Goal: Task Accomplishment & Management: Manage account settings

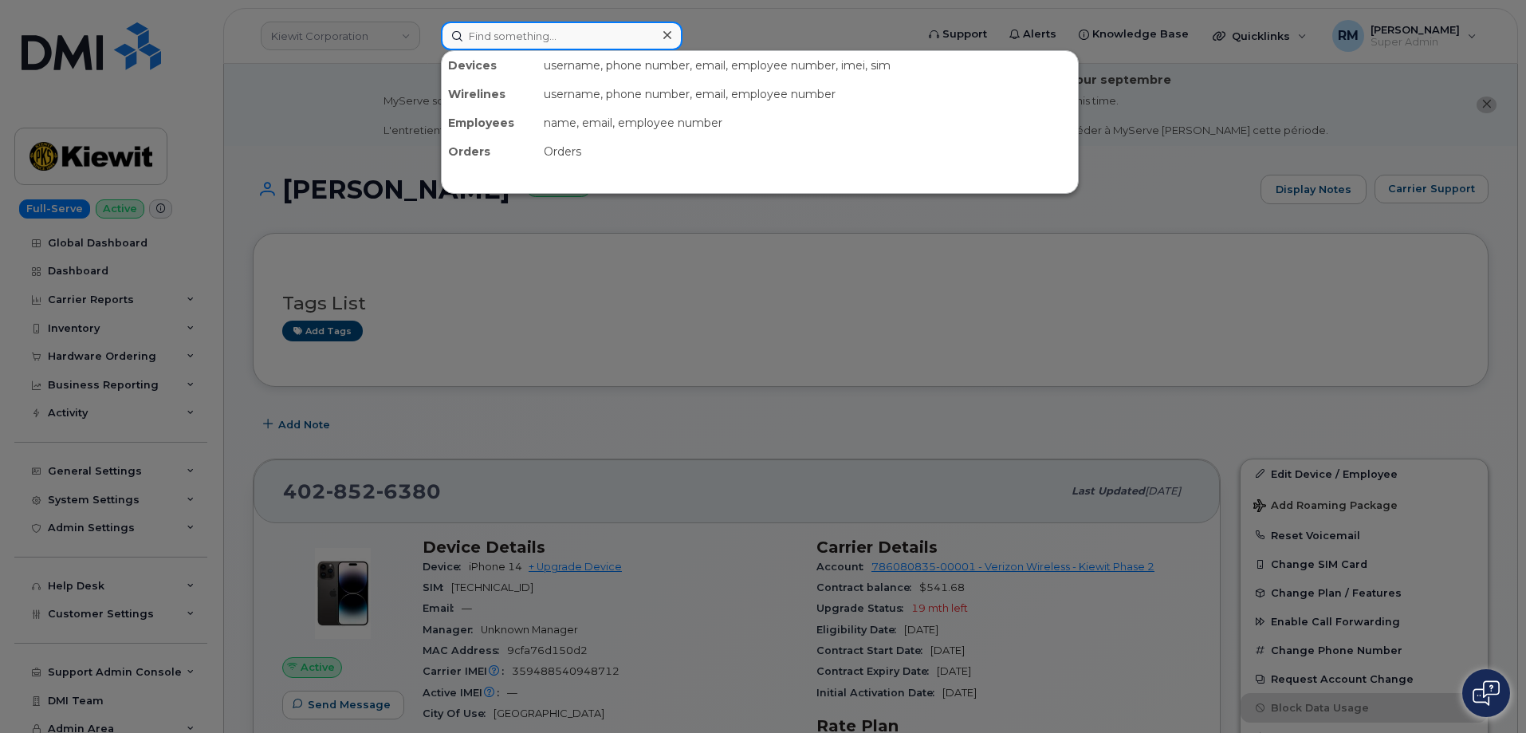
click at [497, 37] on input at bounding box center [562, 36] width 242 height 29
paste input "298602"
type input "298602"
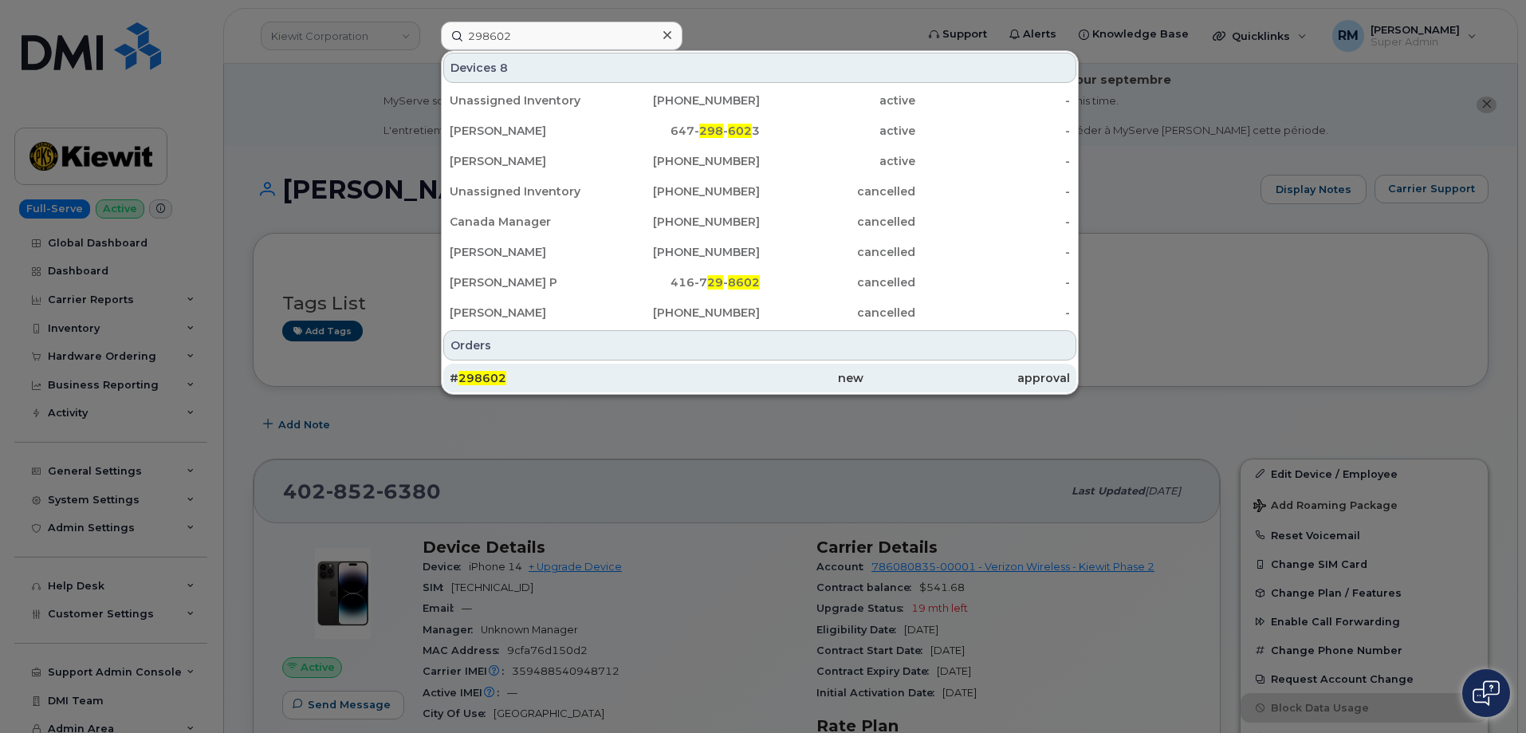
click at [494, 377] on span "298602" at bounding box center [483, 378] width 48 height 14
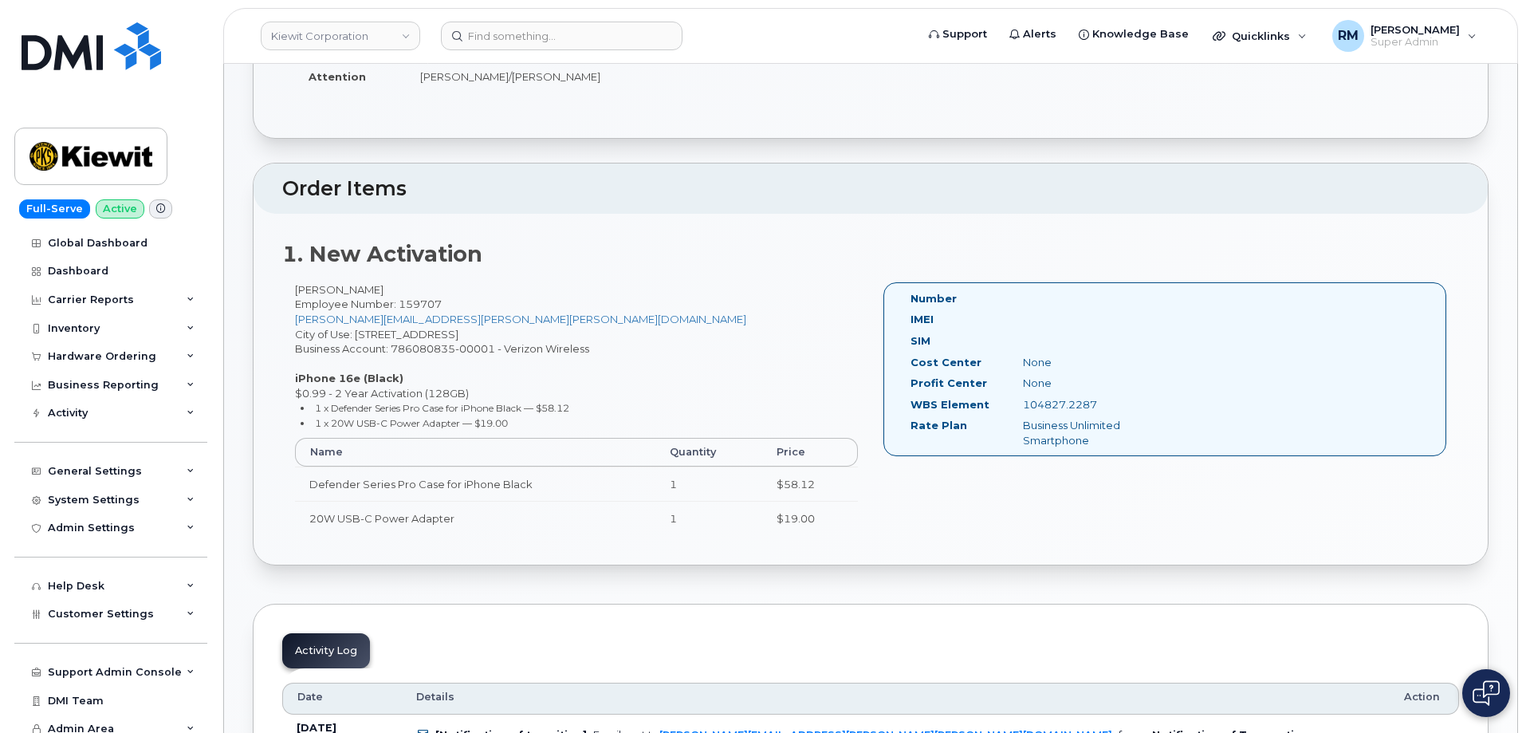
scroll to position [385, 0]
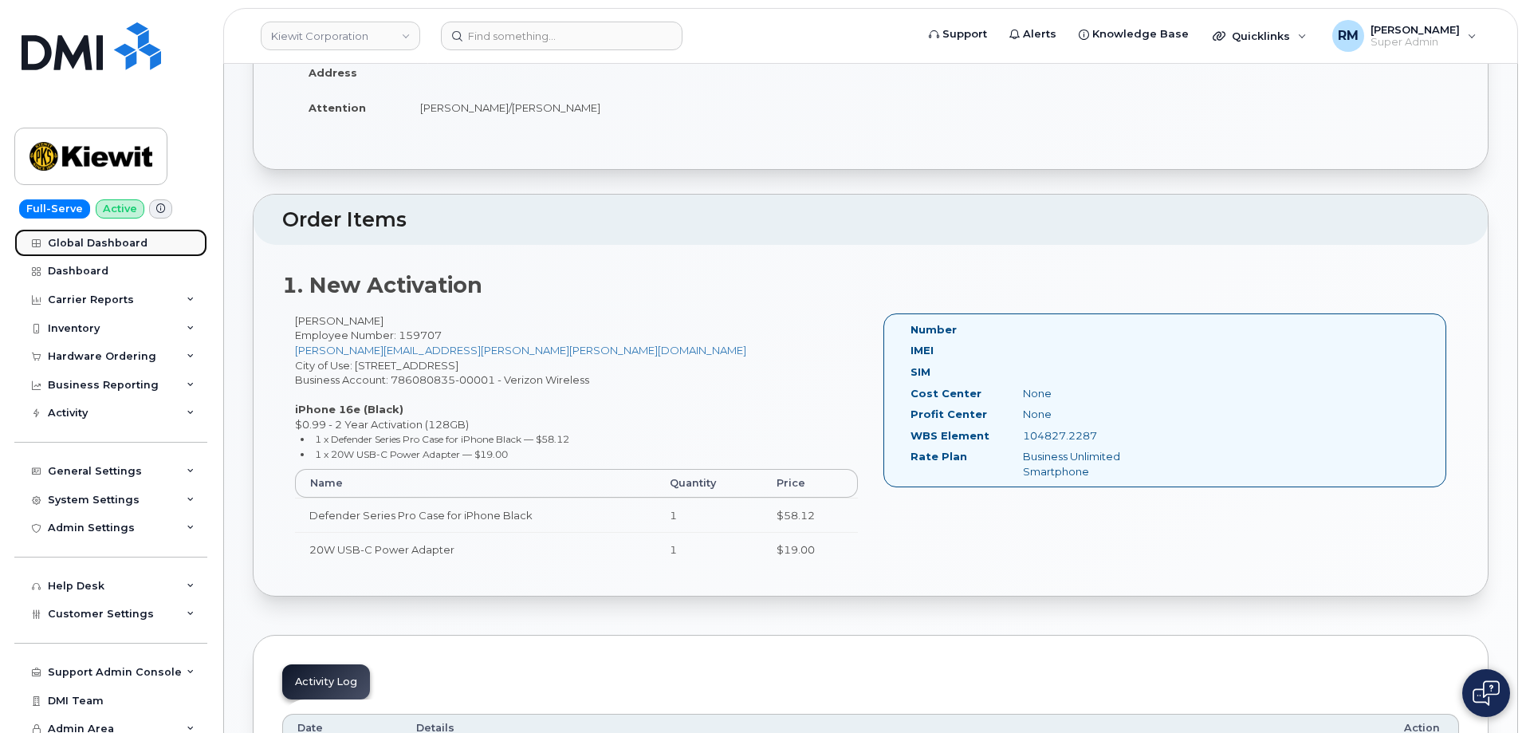
click at [81, 241] on div "Global Dashboard" at bounding box center [98, 243] width 100 height 13
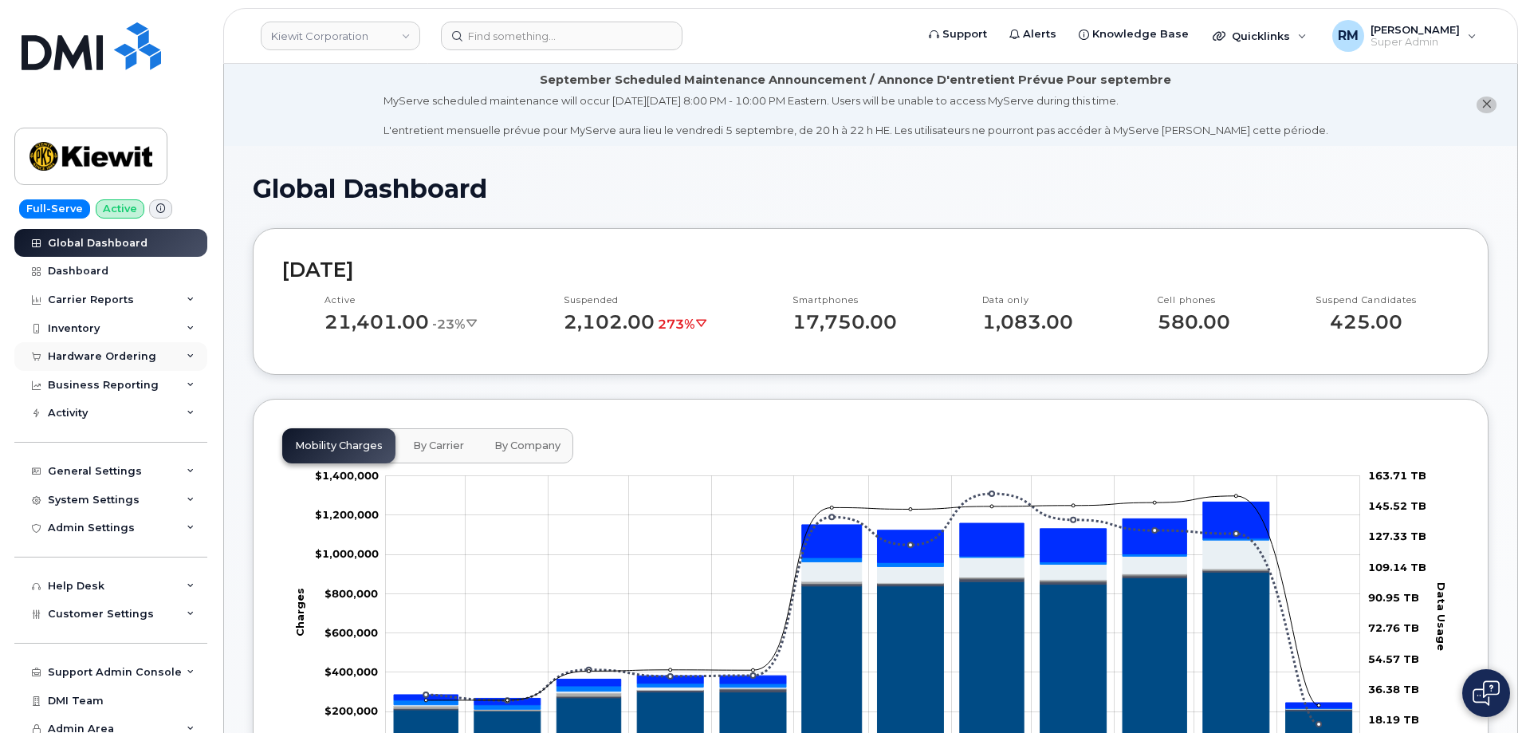
click at [81, 345] on div "Hardware Ordering" at bounding box center [110, 356] width 193 height 29
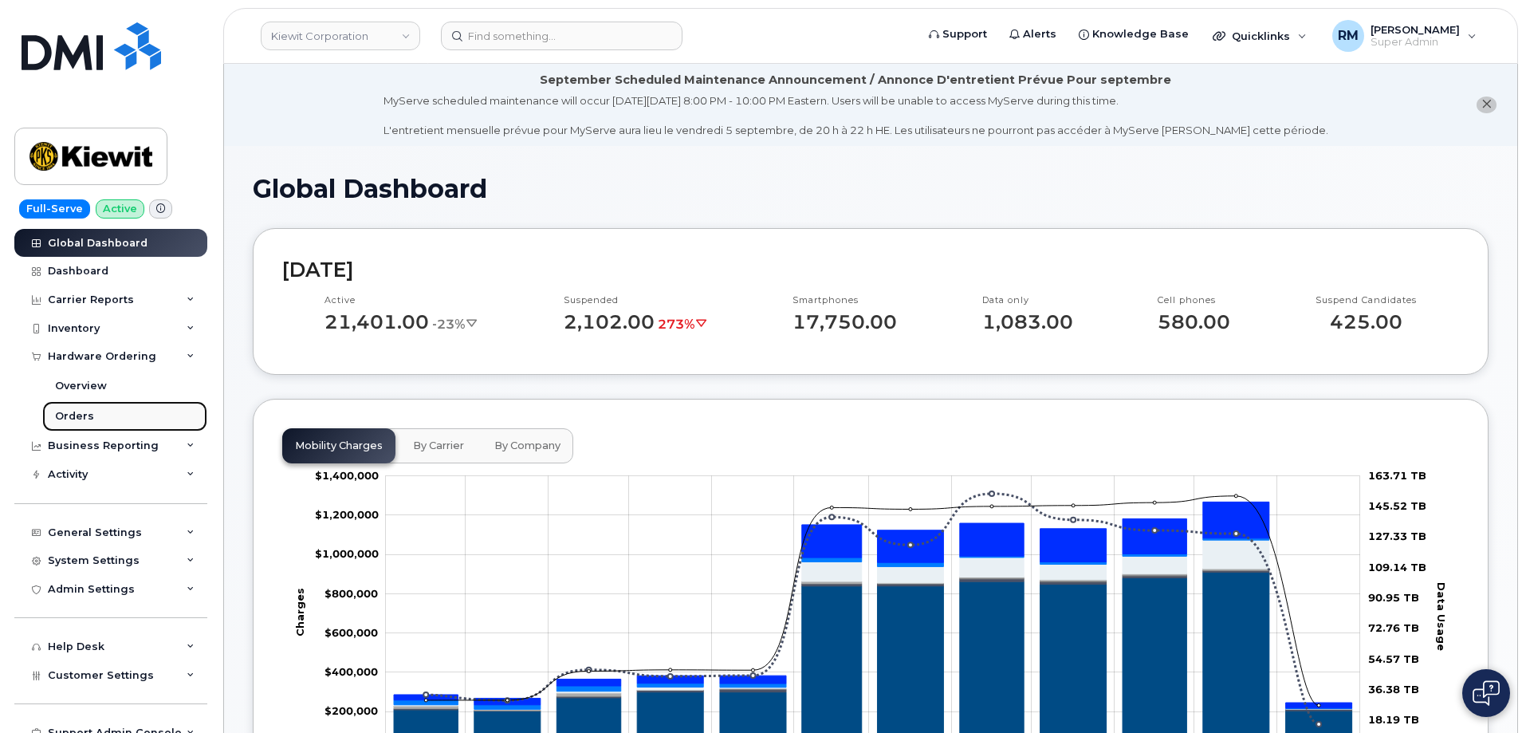
click at [75, 421] on div "Orders" at bounding box center [74, 416] width 39 height 14
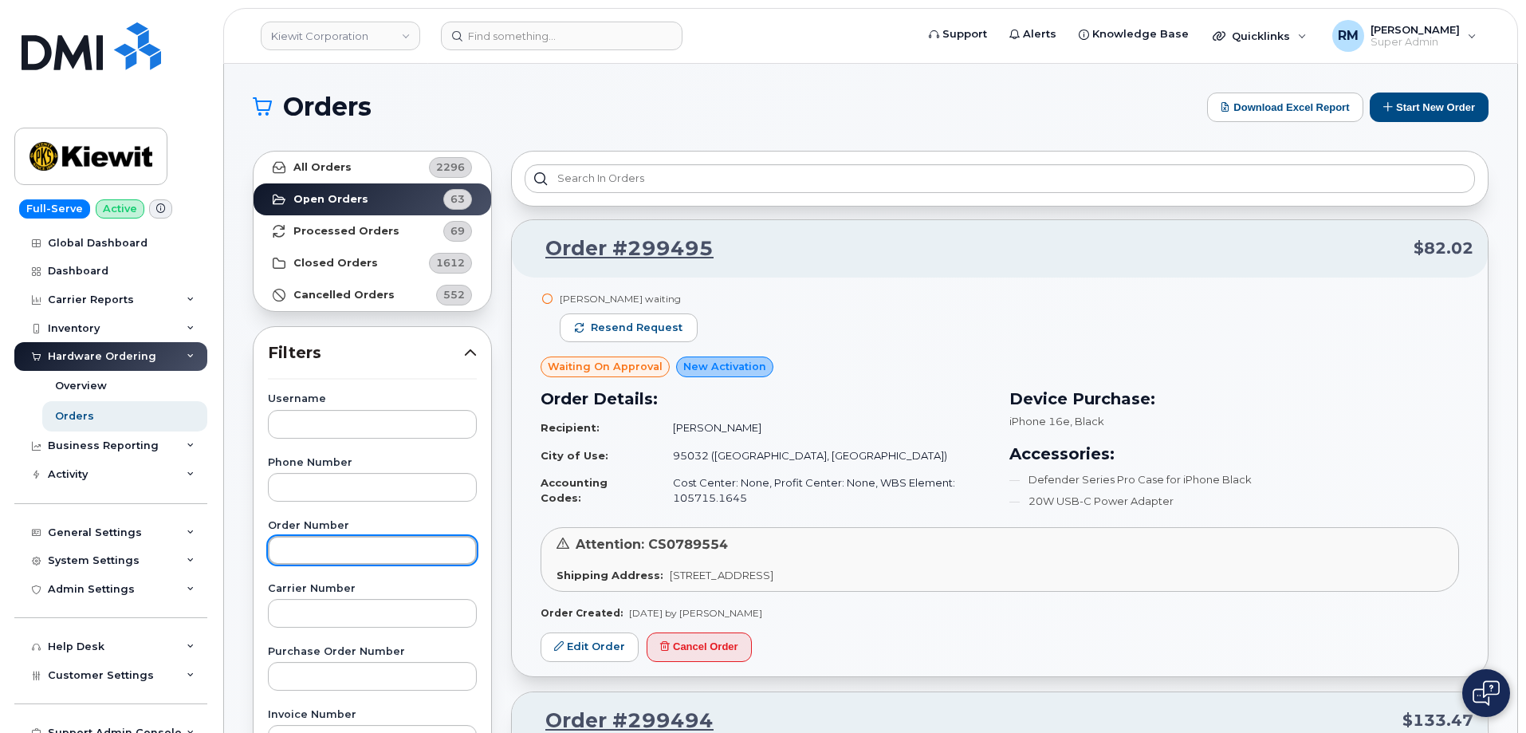
click at [309, 555] on input "text" at bounding box center [372, 550] width 209 height 29
paste input "298602"
type input "298602"
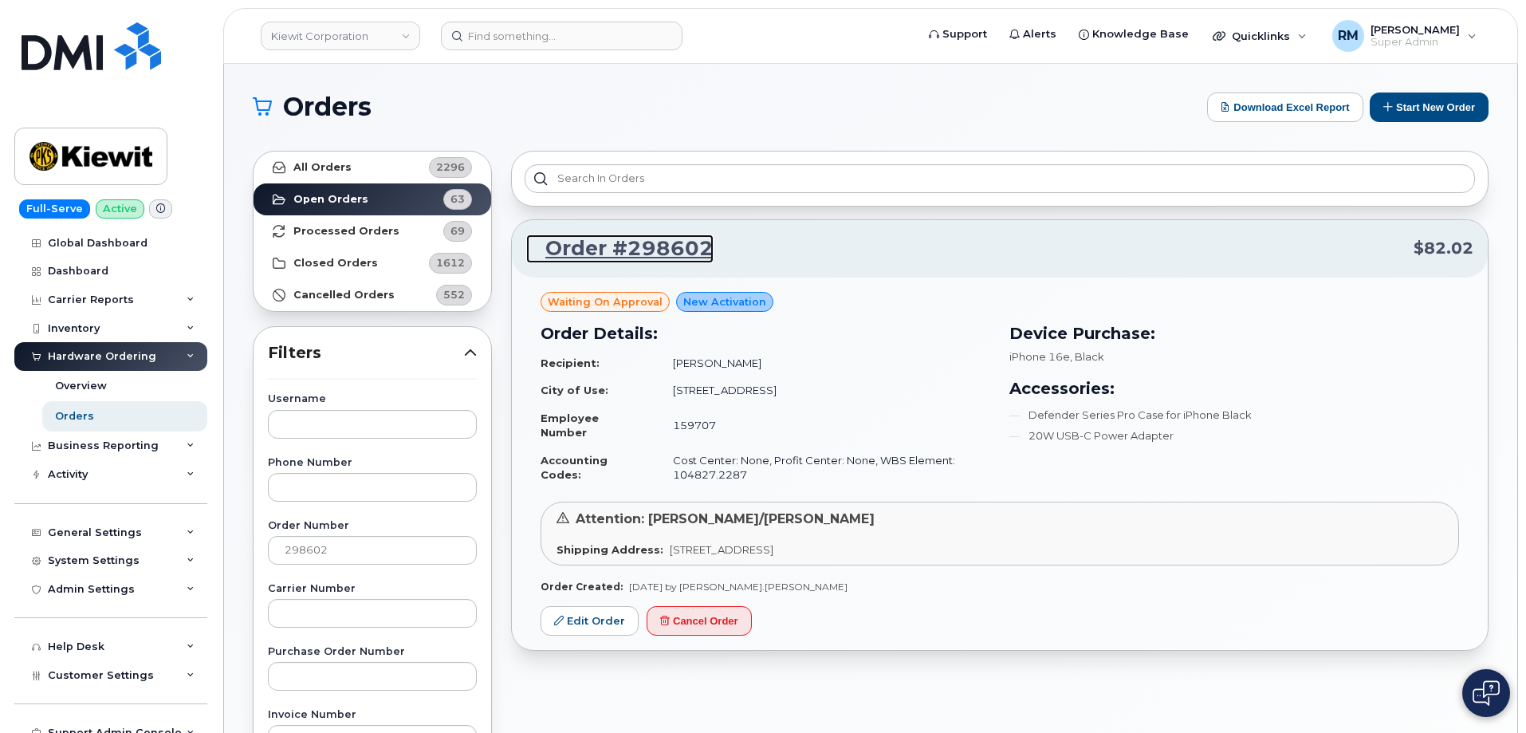
click at [619, 246] on link "Order #298602" at bounding box center [619, 248] width 187 height 29
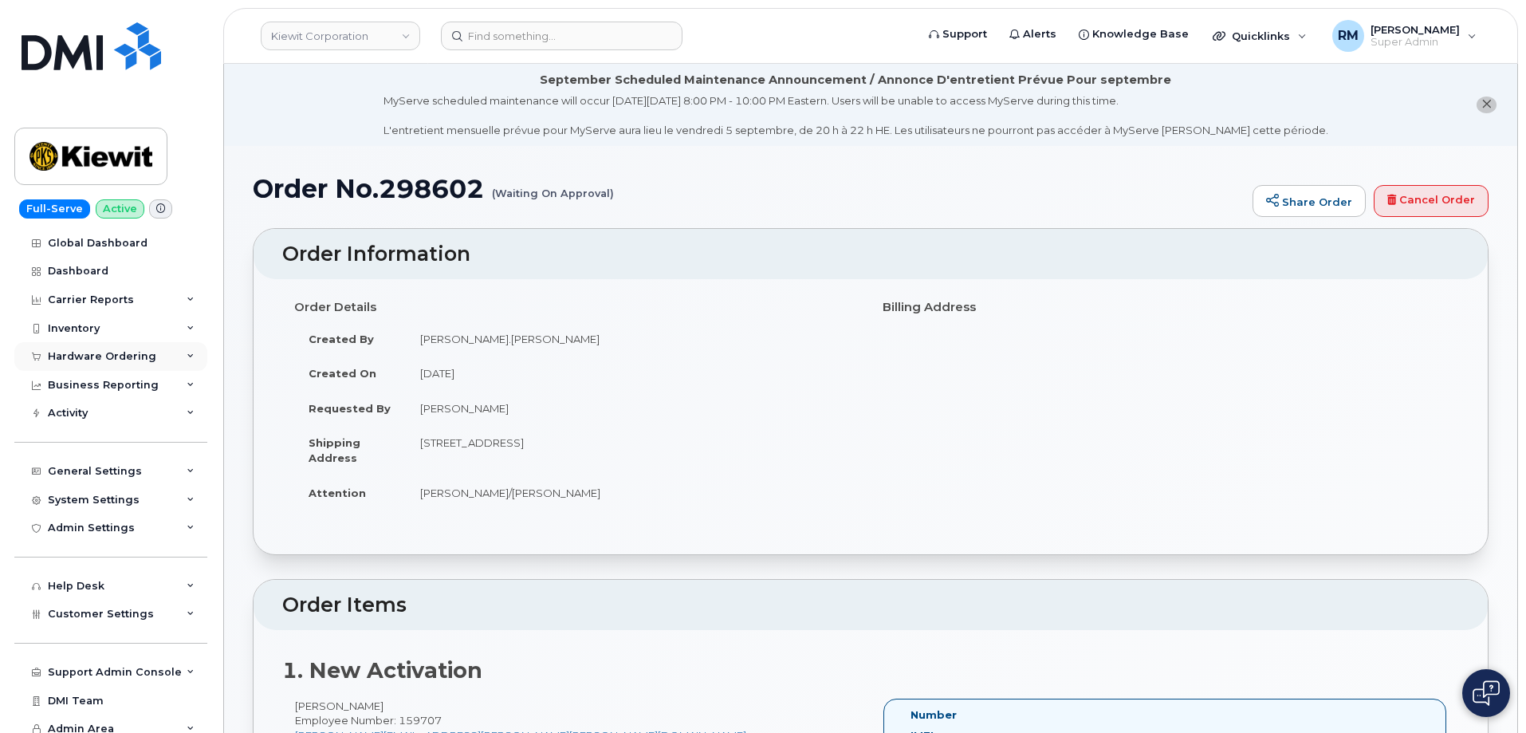
click at [75, 343] on div "Hardware Ordering" at bounding box center [110, 356] width 193 height 29
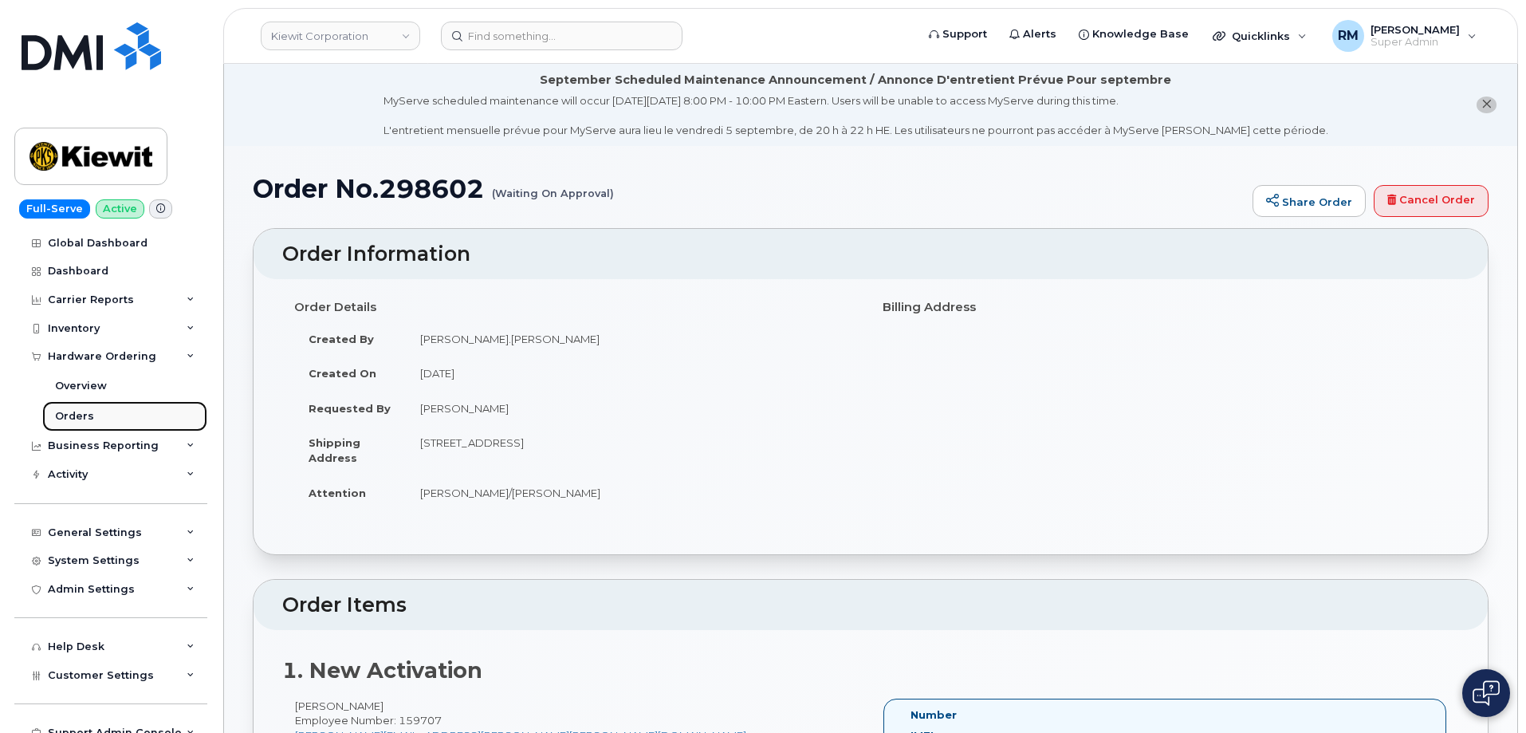
click at [75, 421] on div "Orders" at bounding box center [74, 416] width 39 height 14
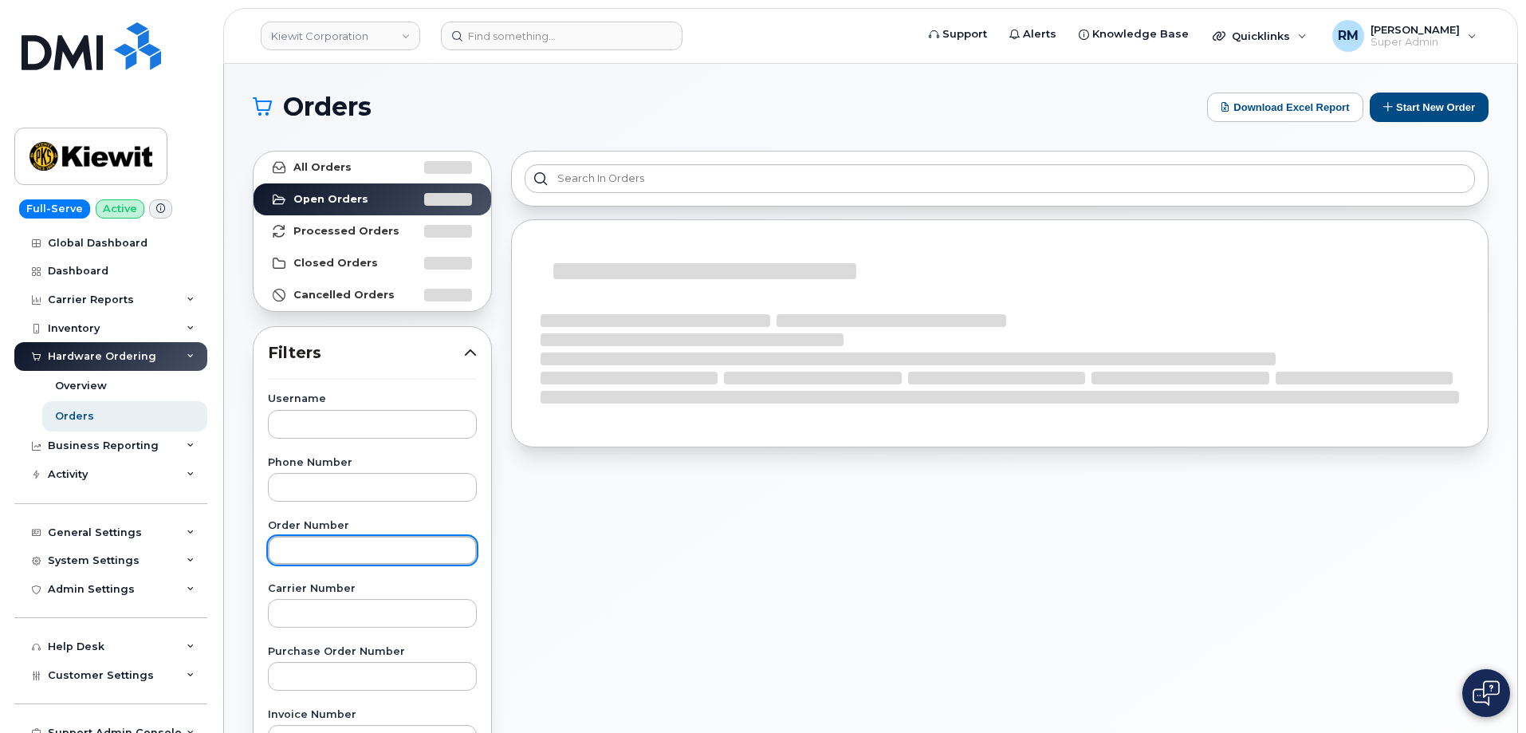
click at [307, 553] on input "text" at bounding box center [372, 550] width 209 height 29
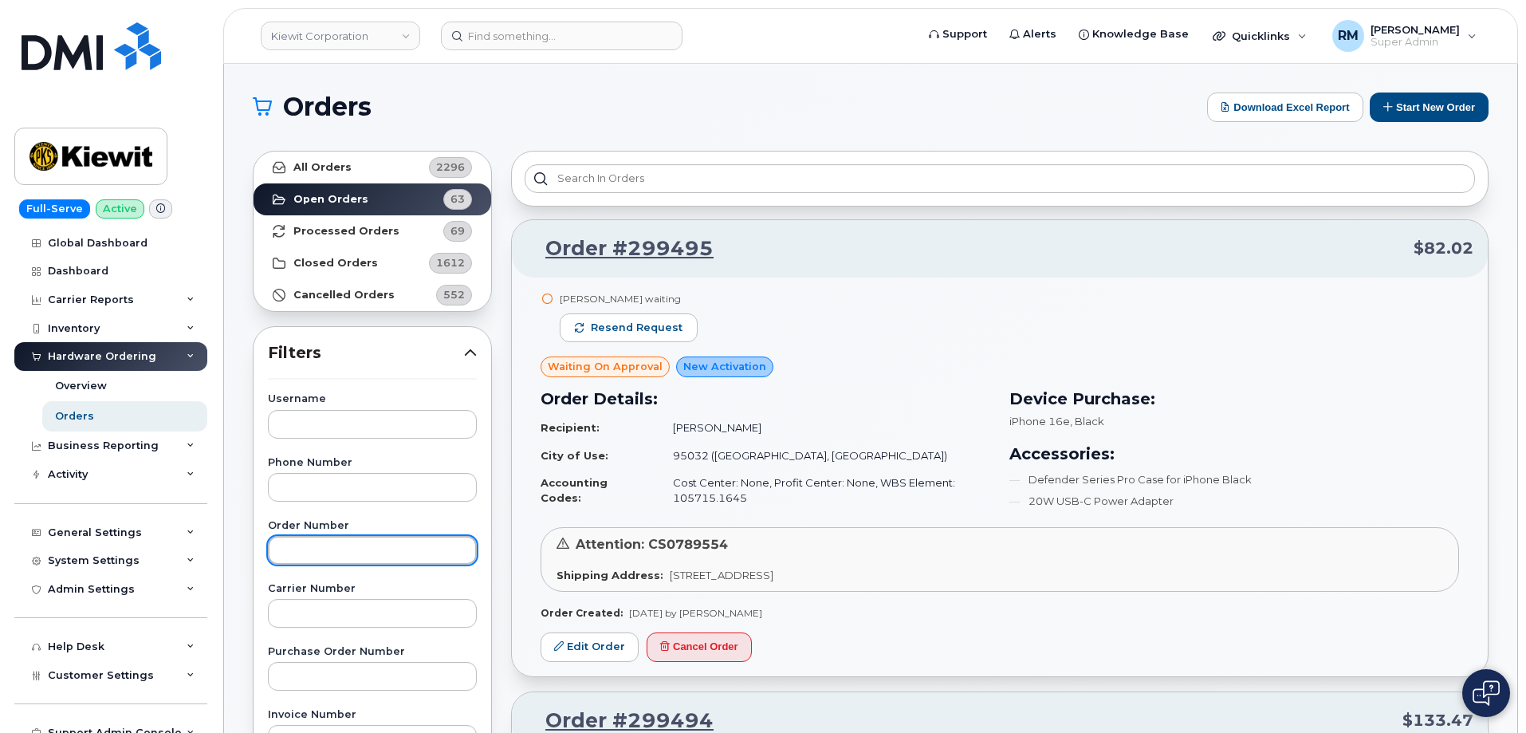
paste input "298602"
type input "298602"
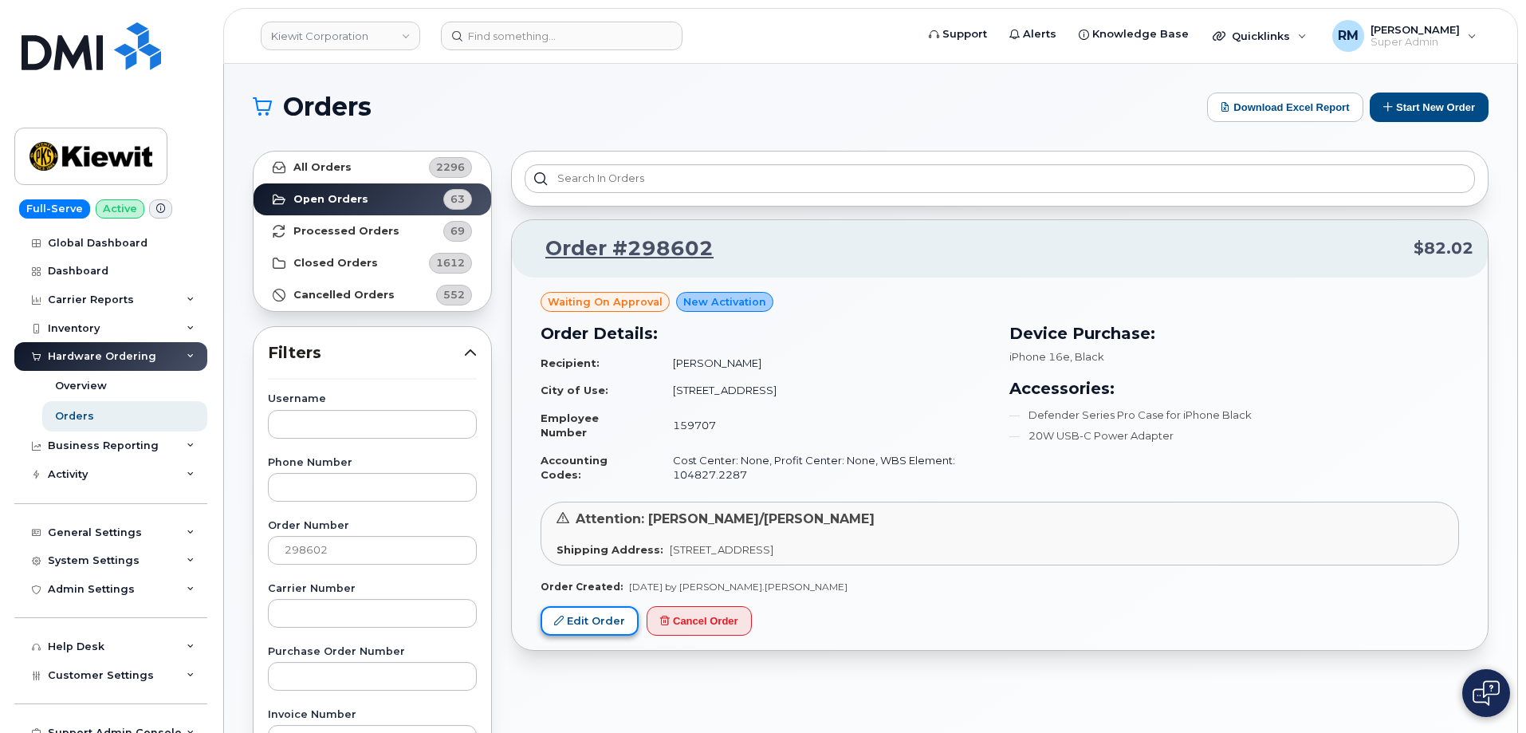
click at [597, 626] on link "Edit Order" at bounding box center [590, 621] width 98 height 30
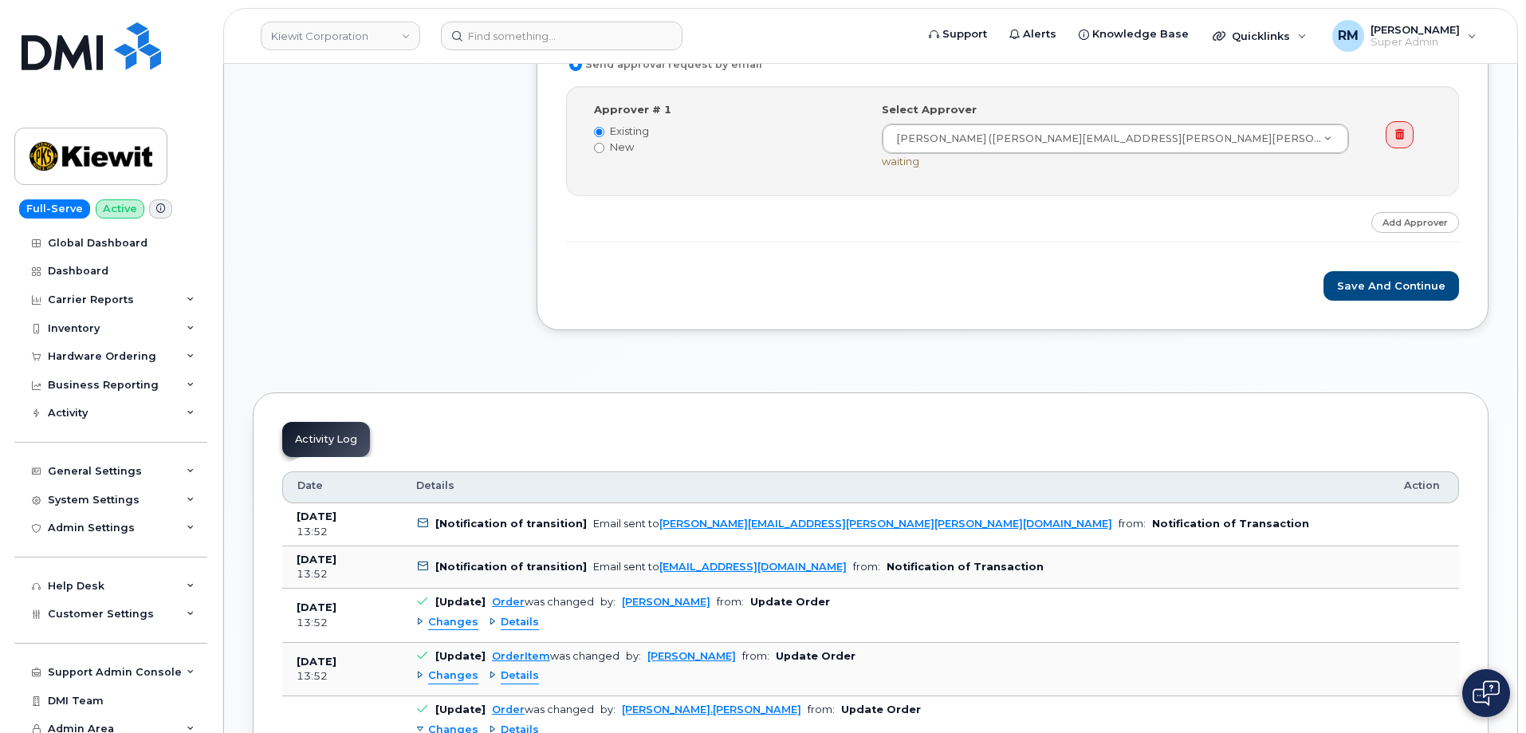
scroll to position [718, 0]
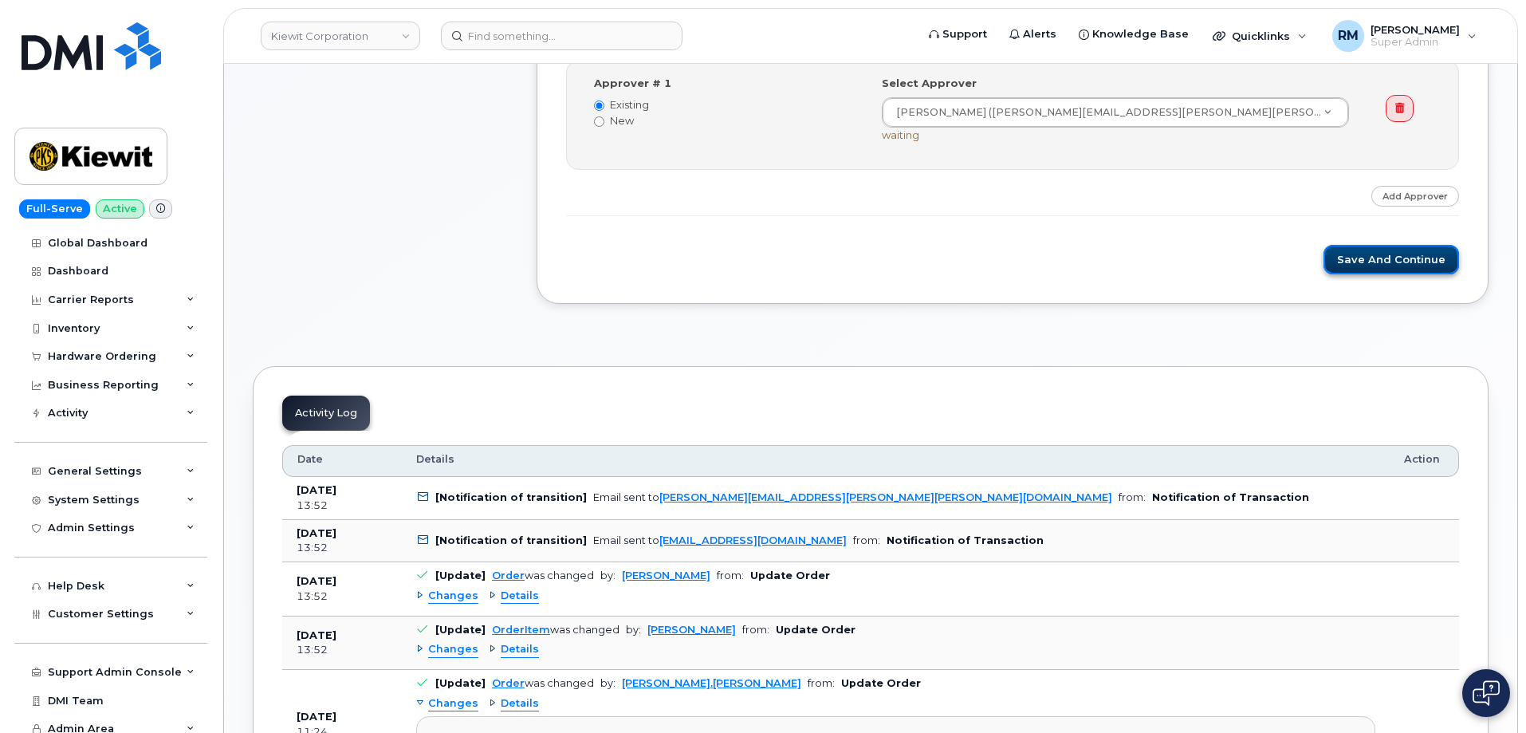
click at [1412, 262] on button "Save and Continue" at bounding box center [1392, 260] width 136 height 30
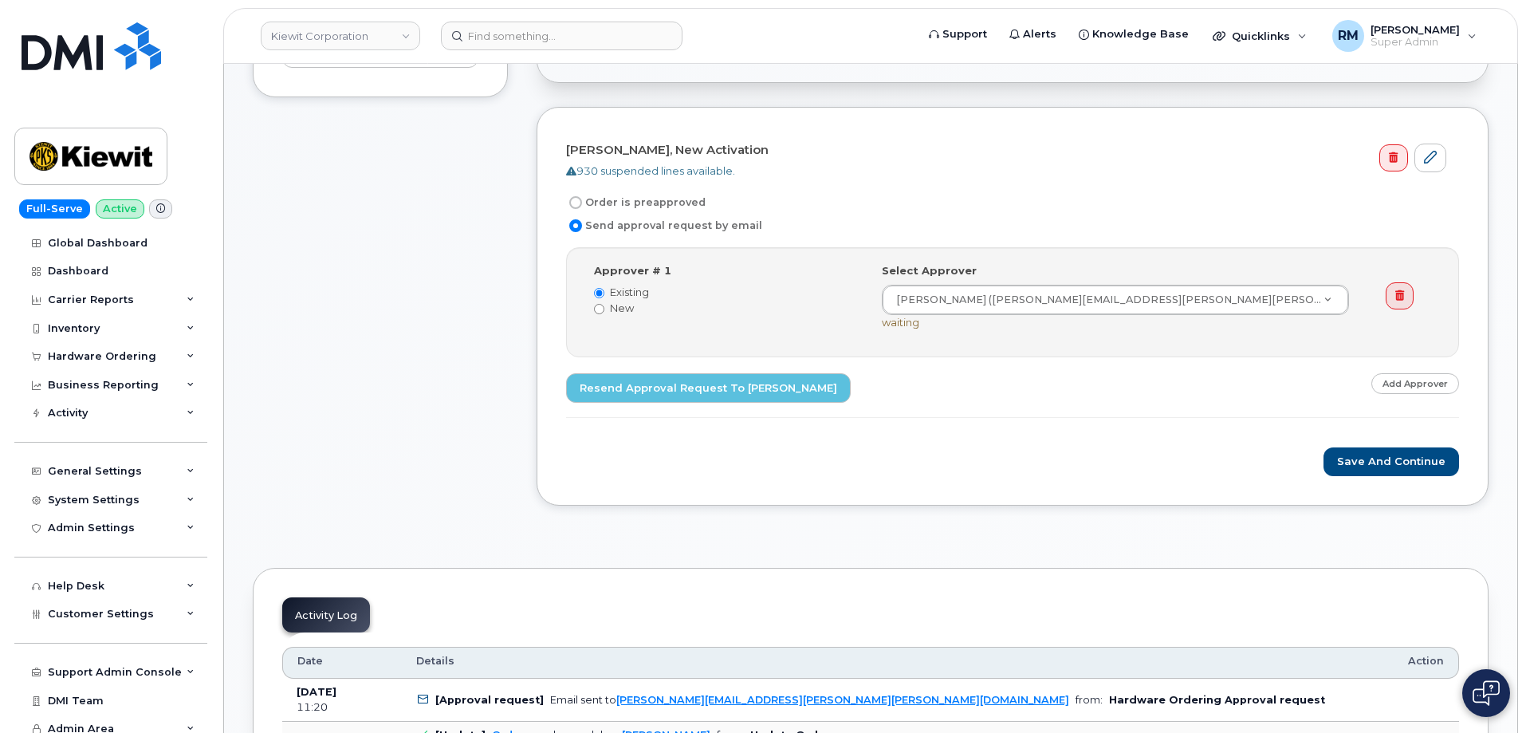
scroll to position [558, 0]
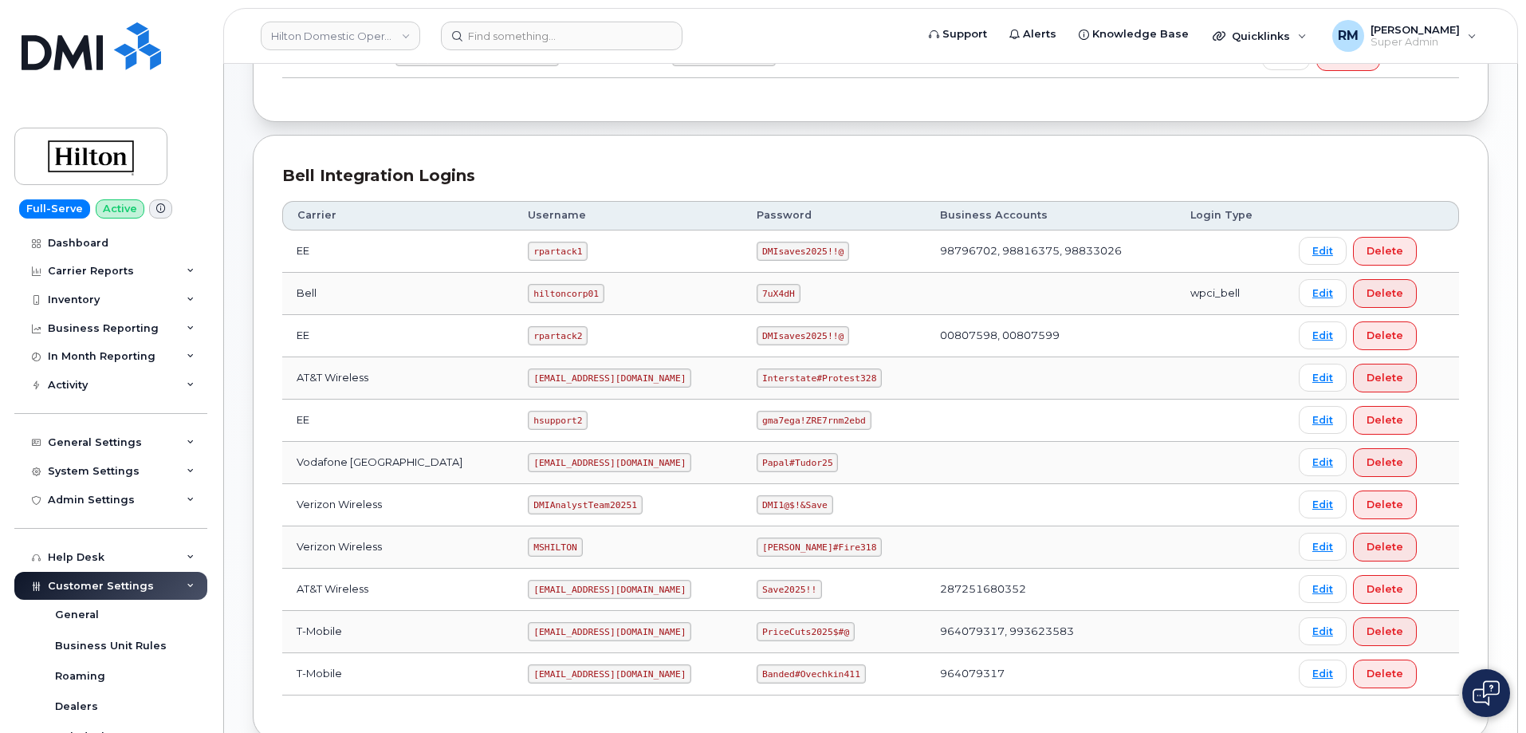
scroll to position [405, 0]
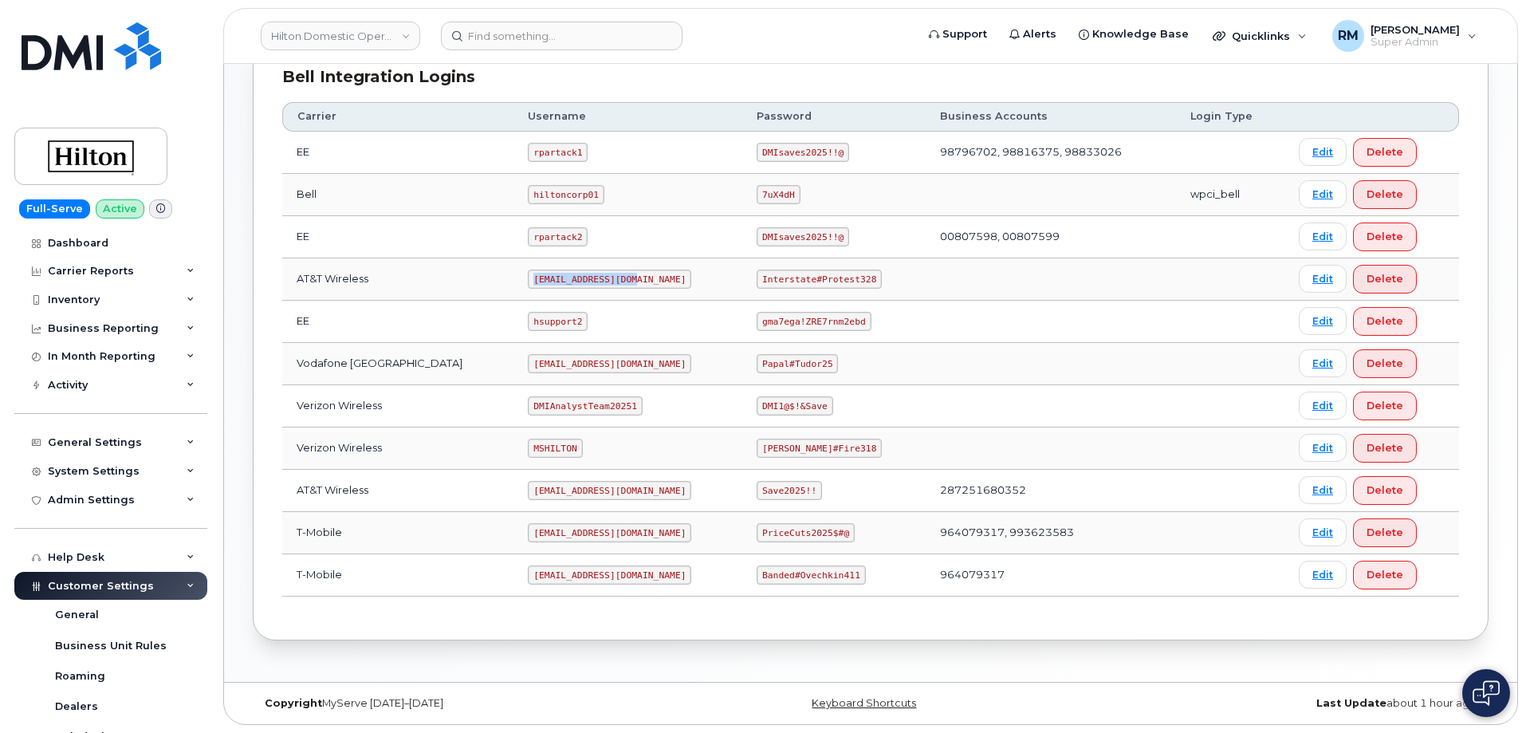
drag, startPoint x: 511, startPoint y: 280, endPoint x: 629, endPoint y: 280, distance: 118.0
click at [629, 280] on td "[EMAIL_ADDRESS][DOMAIN_NAME]" at bounding box center [628, 279] width 229 height 42
copy code "[EMAIL_ADDRESS][DOMAIN_NAME]"
drag, startPoint x: 780, startPoint y: 280, endPoint x: 860, endPoint y: 274, distance: 80.7
click at [860, 274] on td "Interstate#Protest328" at bounding box center [833, 279] width 183 height 42
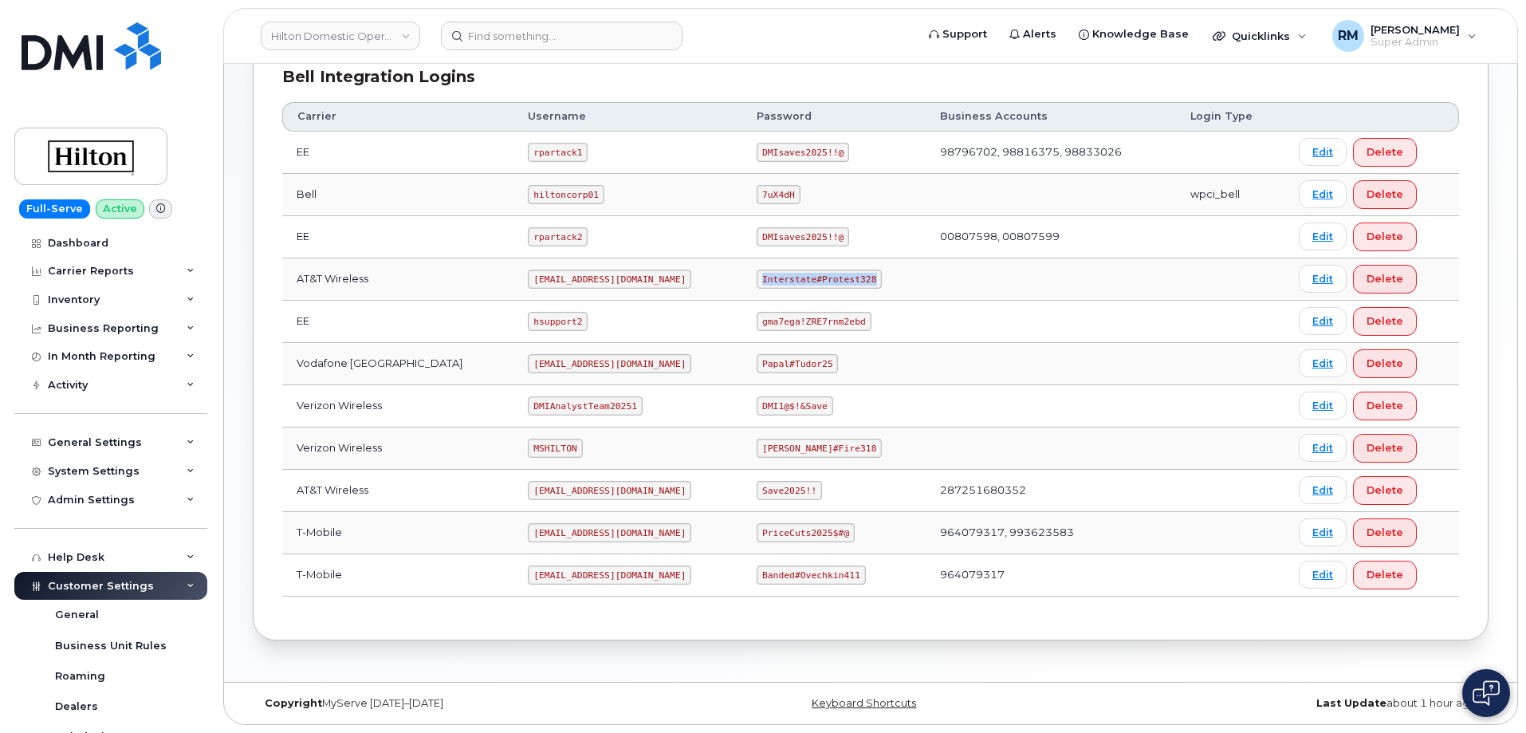
copy code "Interstate#Protest328"
click at [491, 40] on input at bounding box center [562, 36] width 242 height 29
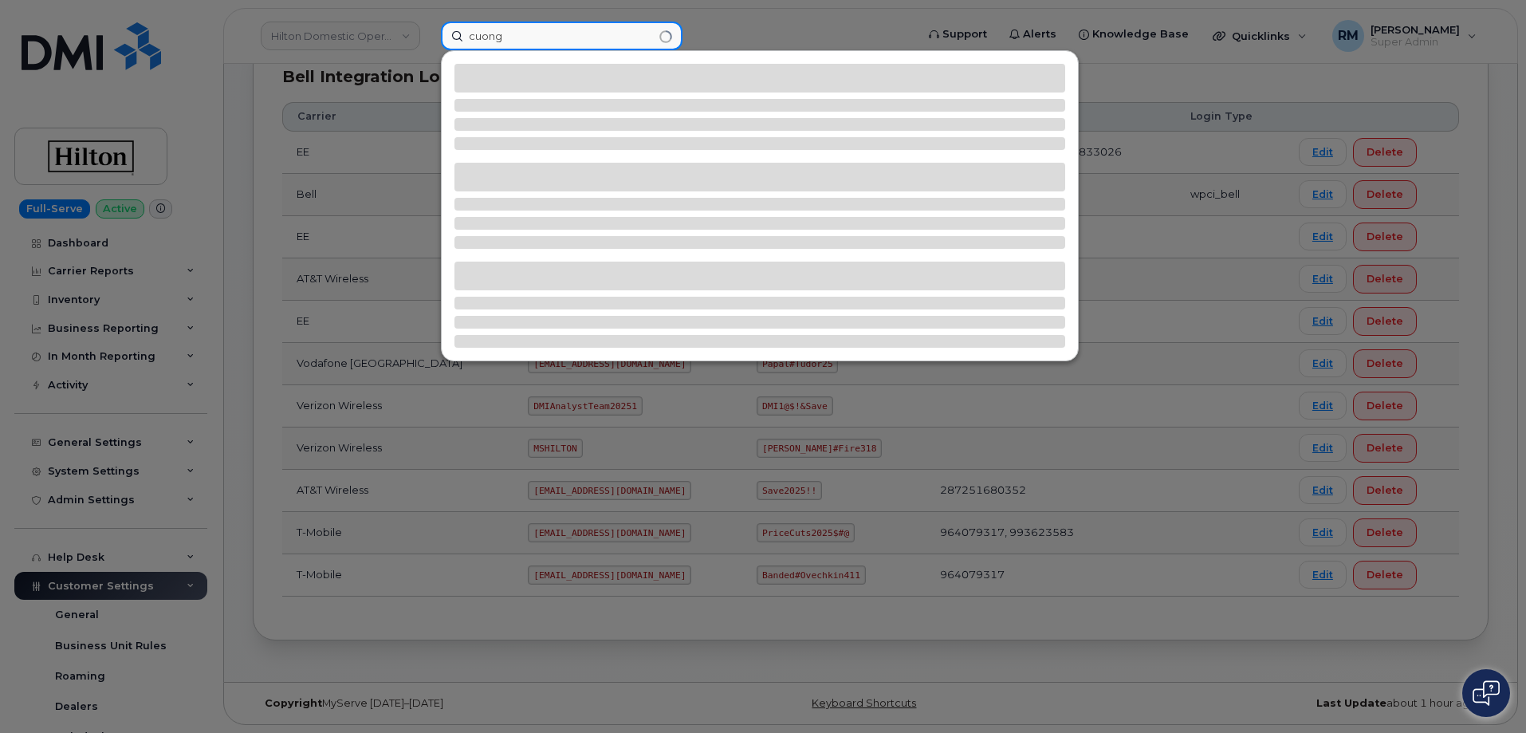
type input "cuong"
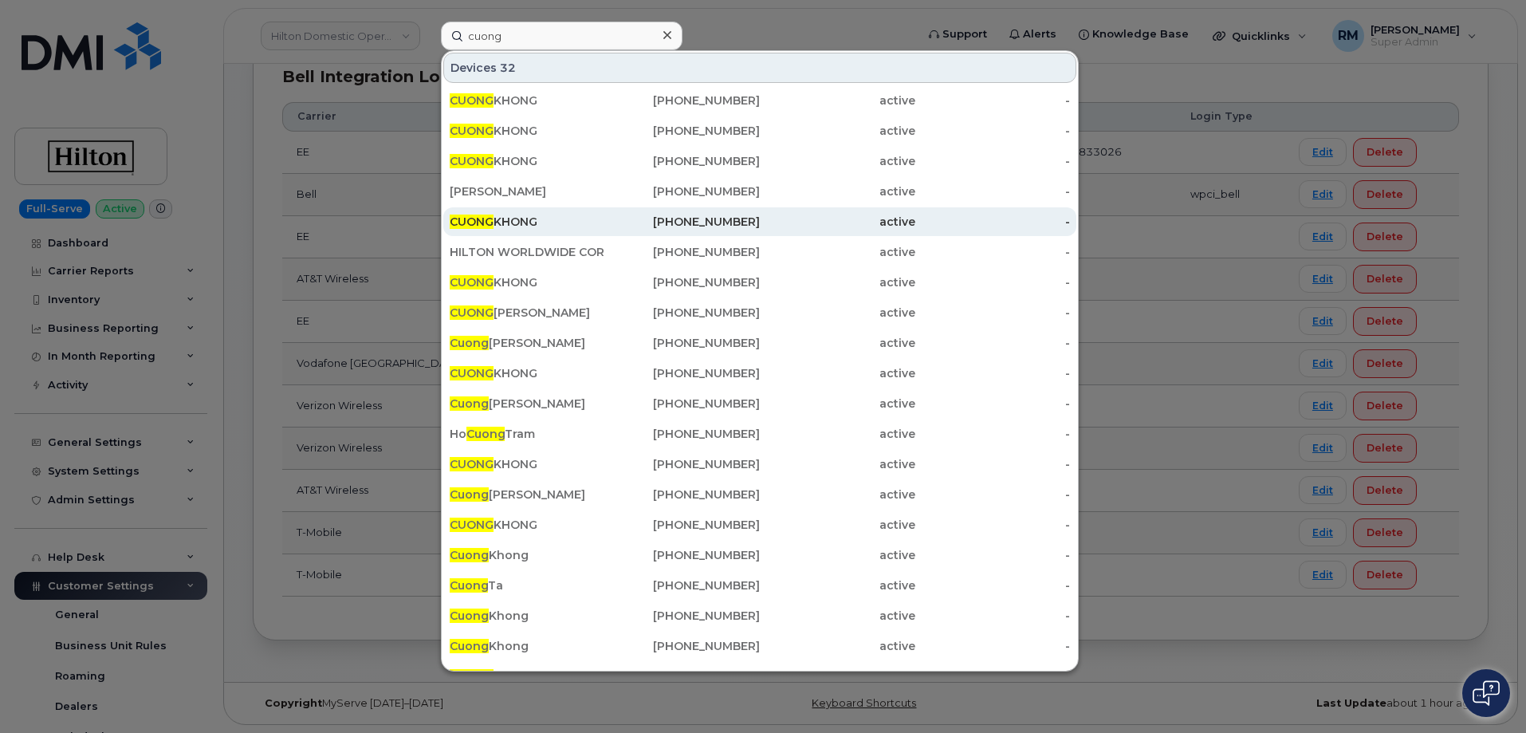
click at [514, 229] on div "CUONG KHONG" at bounding box center [528, 222] width 156 height 16
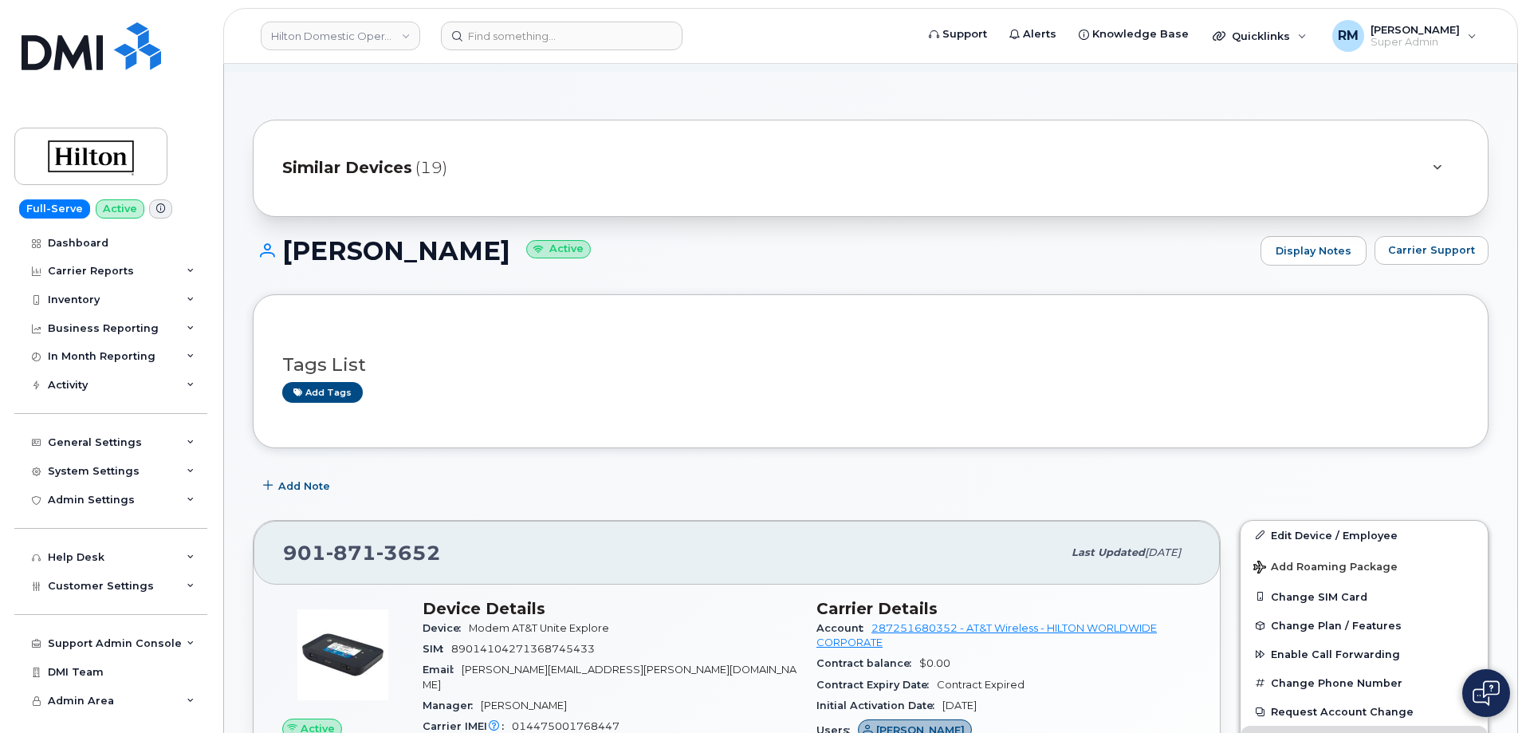
scroll to position [159, 0]
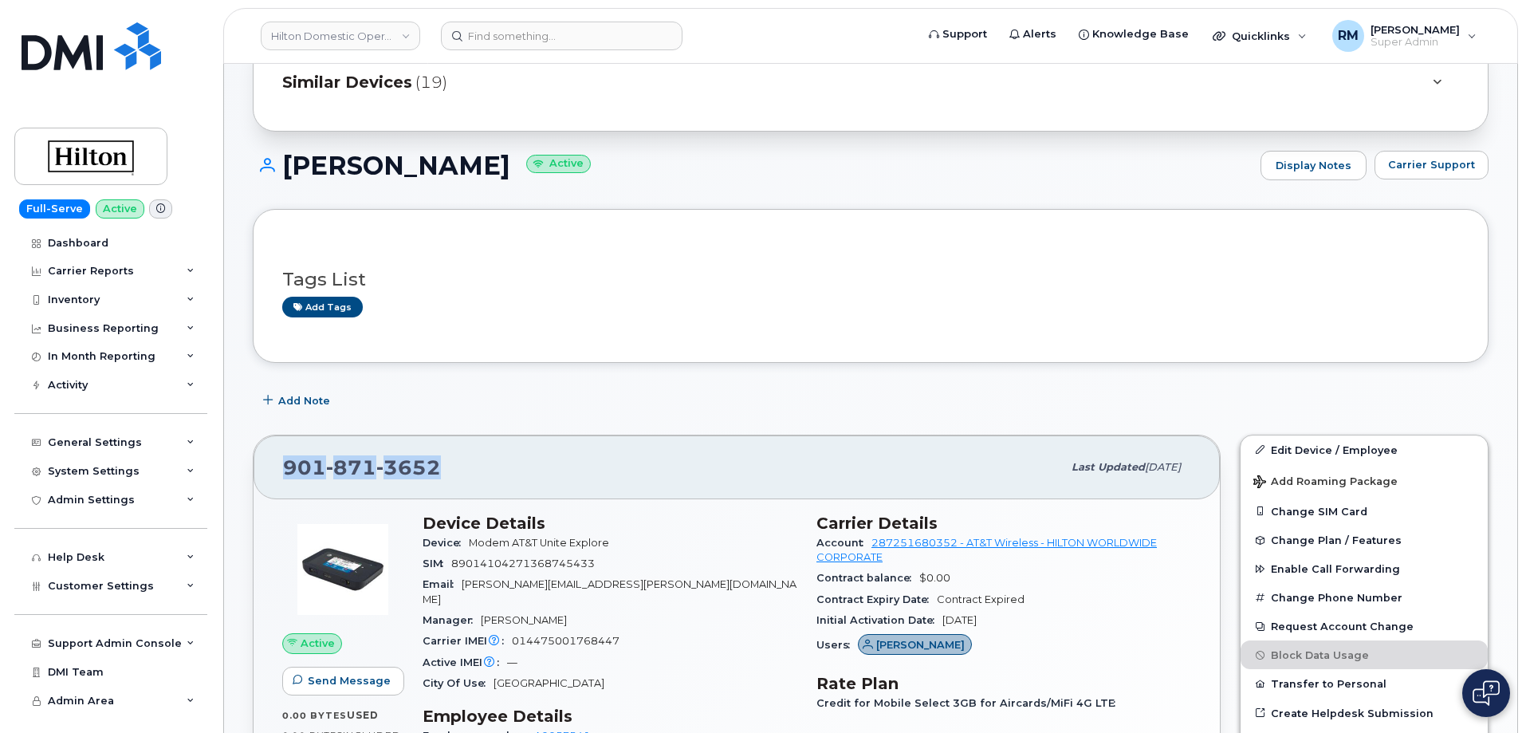
drag, startPoint x: 445, startPoint y: 473, endPoint x: 269, endPoint y: 468, distance: 176.3
click at [269, 468] on div "901 871 3652 Last updated Aug 11, 2025" at bounding box center [737, 467] width 967 height 64
copy span "901 871 3652"
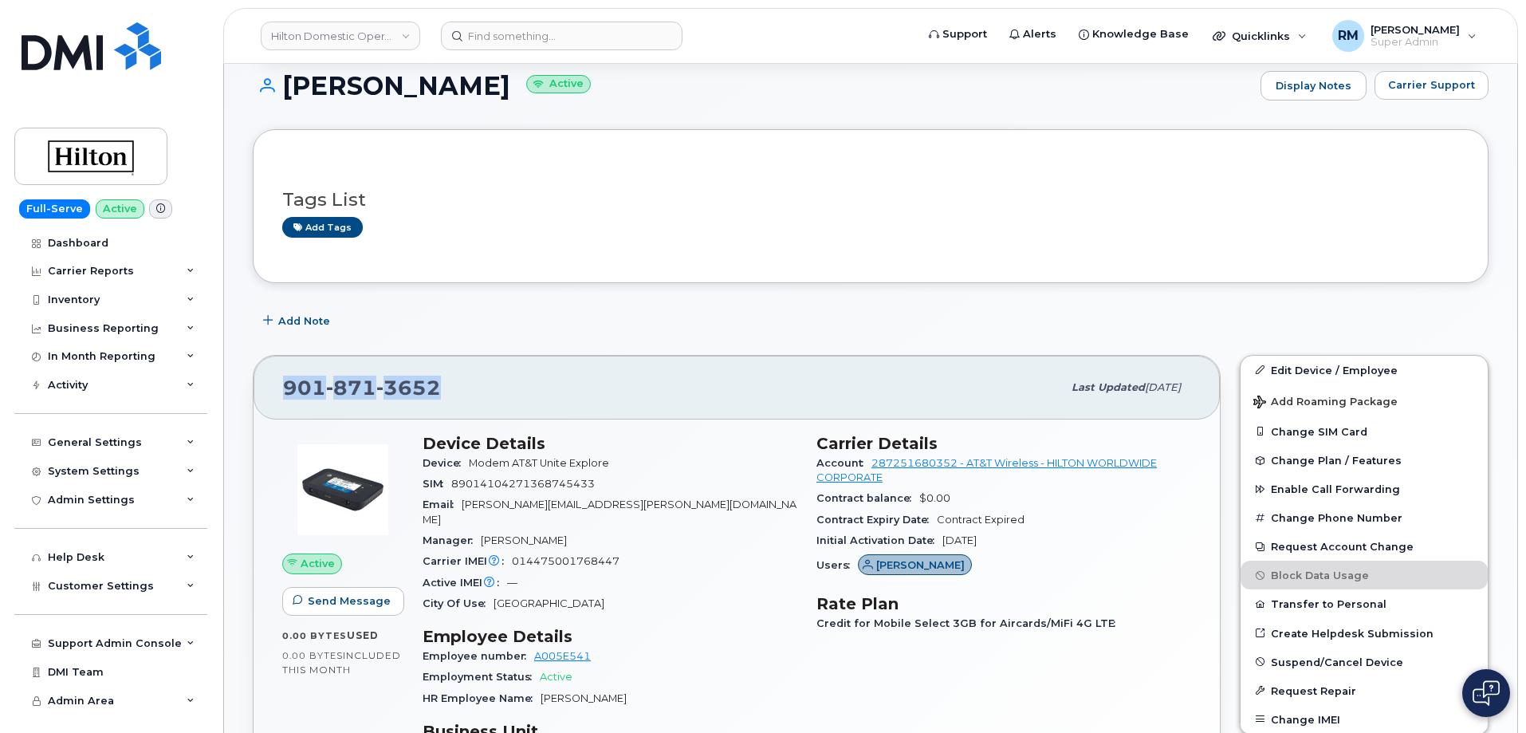
click at [460, 388] on div "901 871 3652" at bounding box center [672, 387] width 779 height 33
drag, startPoint x: 329, startPoint y: 392, endPoint x: 266, endPoint y: 389, distance: 62.3
click at [266, 389] on div "901 871 3652 Last updated Aug 11, 2025" at bounding box center [737, 388] width 967 height 64
copy span "901 871 3652"
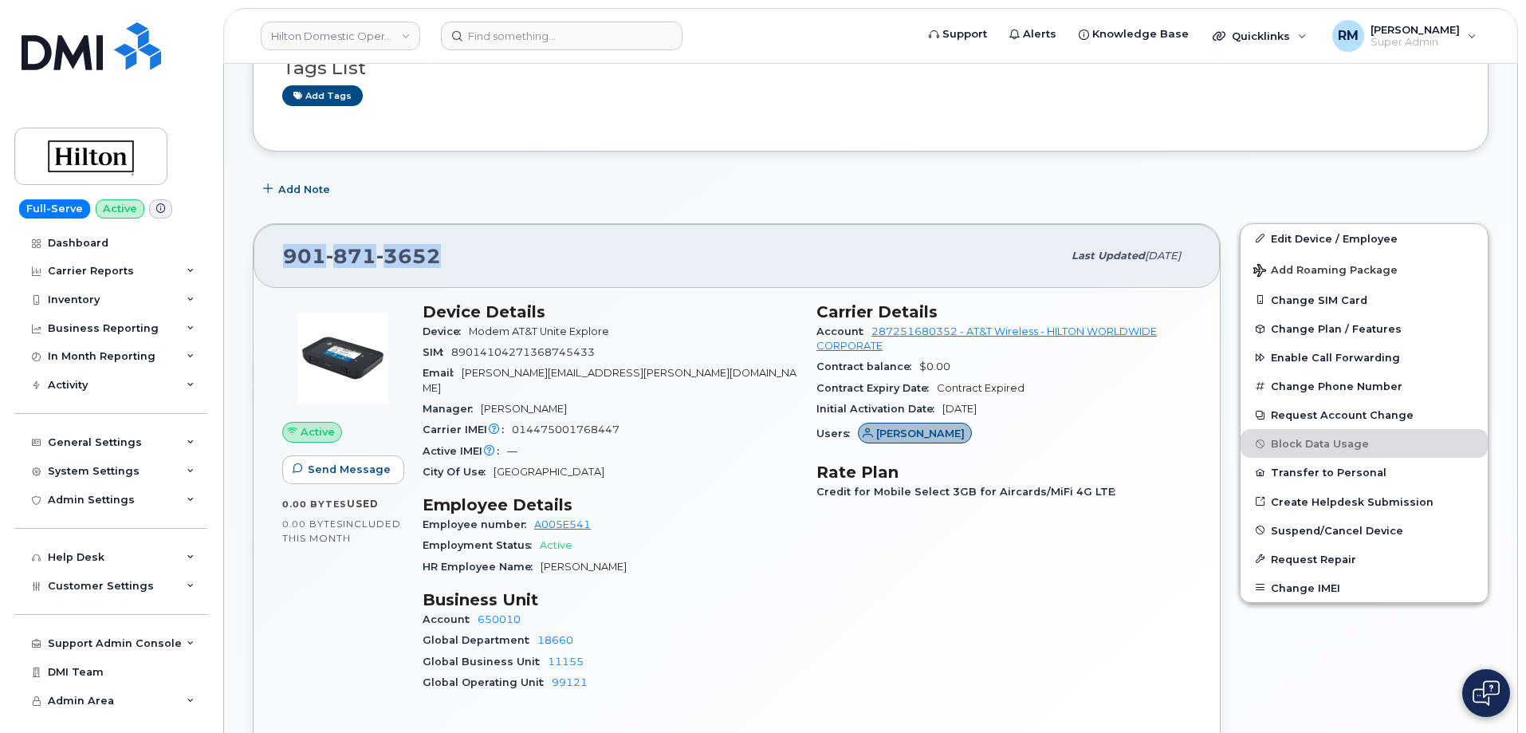
scroll to position [399, 0]
